Goal: Transaction & Acquisition: Purchase product/service

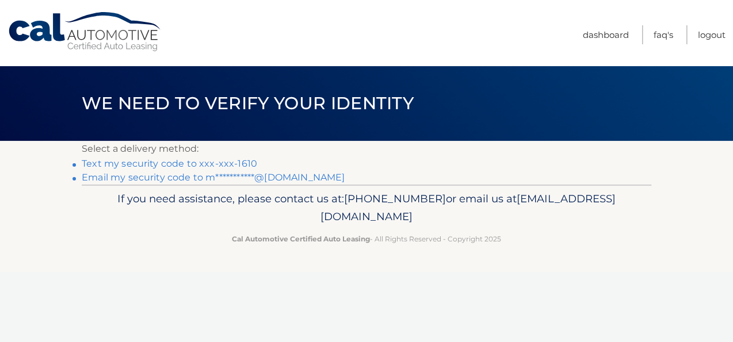
click at [242, 168] on link "Text my security code to xxx-xxx-1610" at bounding box center [169, 163] width 175 height 11
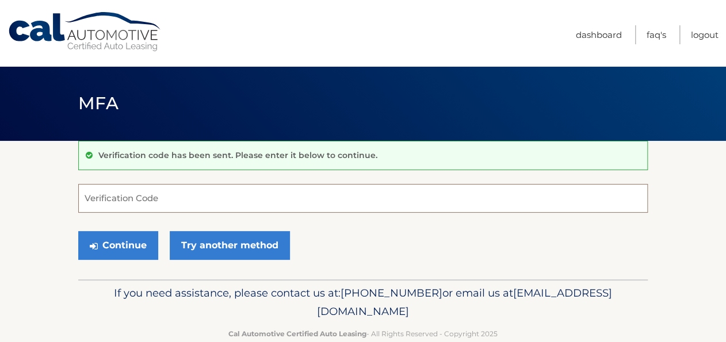
click at [170, 198] on input "Verification Code" at bounding box center [363, 198] width 570 height 29
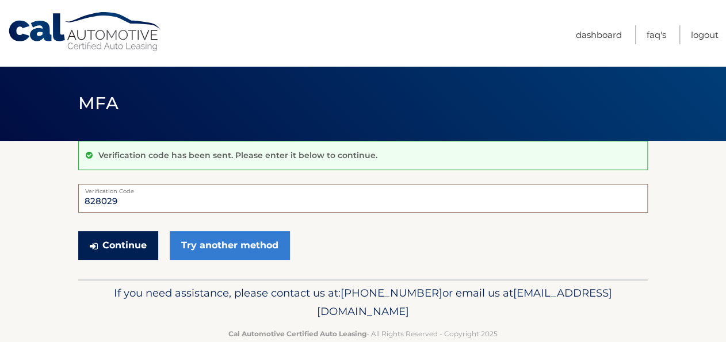
type input "828029"
click at [158, 247] on button "Continue" at bounding box center [118, 245] width 80 height 29
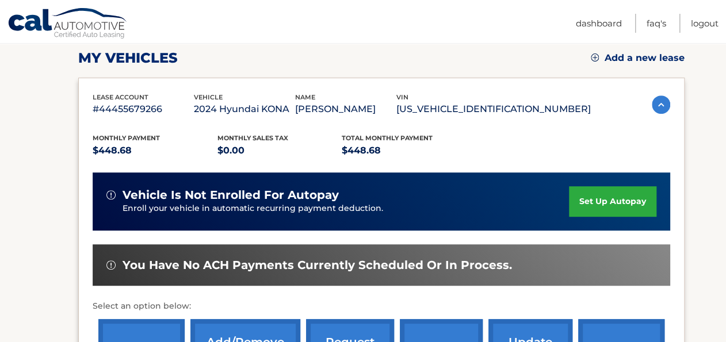
scroll to position [310, 0]
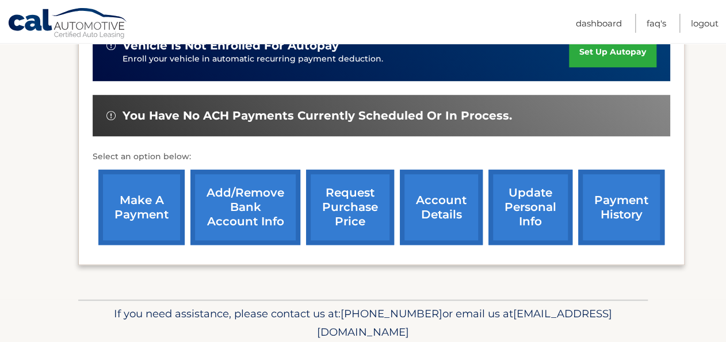
click at [140, 191] on link "make a payment" at bounding box center [141, 207] width 86 height 75
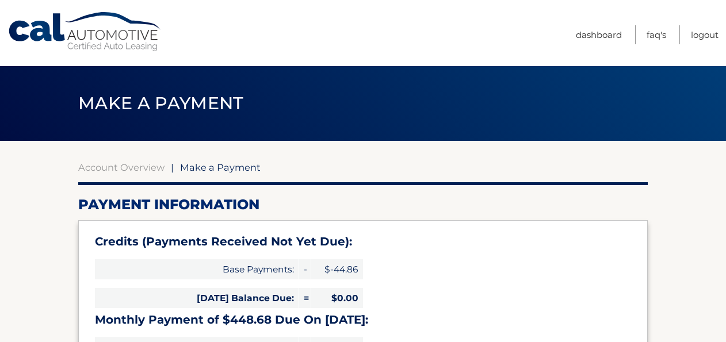
select select "ZGYzNjM0YTQtMTYwNC00YjEyLTlkMWUtMWQ0OTRhN2JhNWUz"
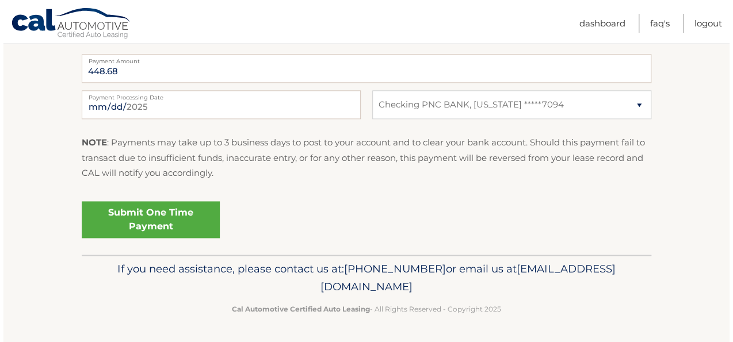
scroll to position [552, 0]
click at [186, 238] on link "Submit One Time Payment" at bounding box center [147, 219] width 138 height 37
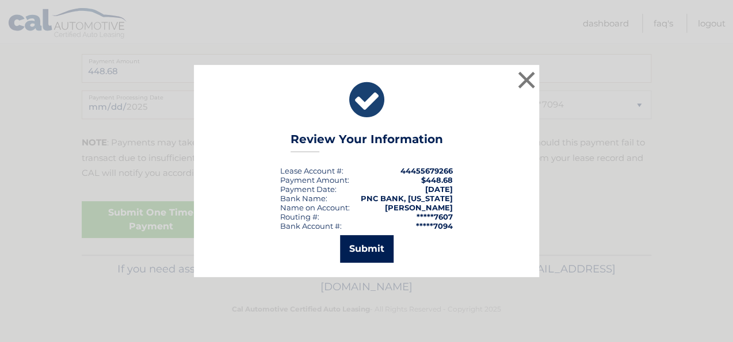
click at [359, 247] on button "Submit" at bounding box center [367, 249] width 54 height 28
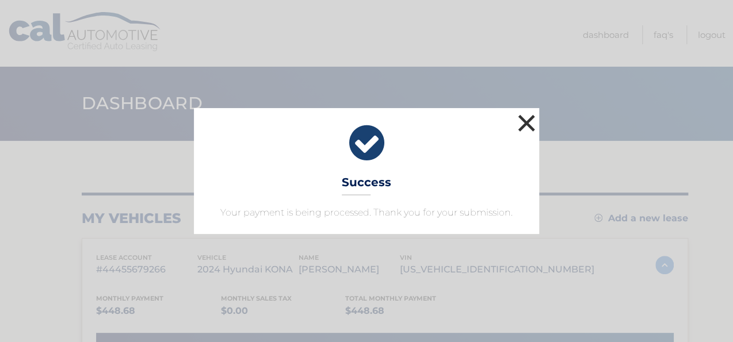
click at [527, 112] on button "×" at bounding box center [526, 123] width 23 height 23
